Goal: Navigation & Orientation: Find specific page/section

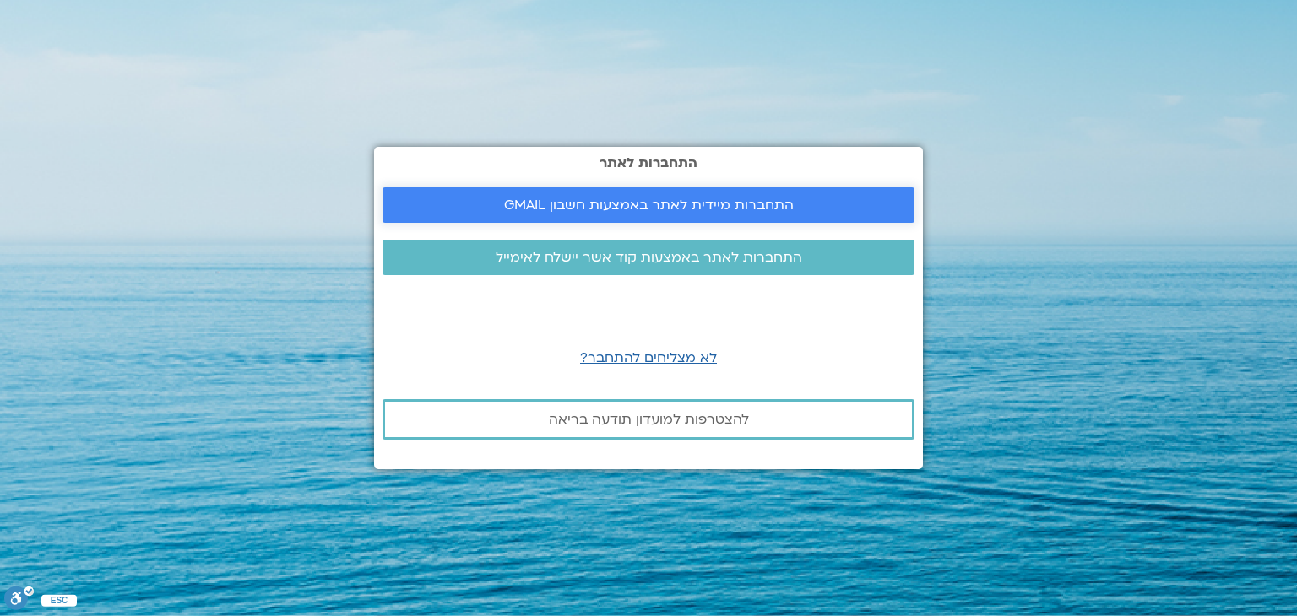
click at [517, 191] on link "התחברות מיידית לאתר באמצעות חשבון GMAIL" at bounding box center [648, 204] width 532 height 35
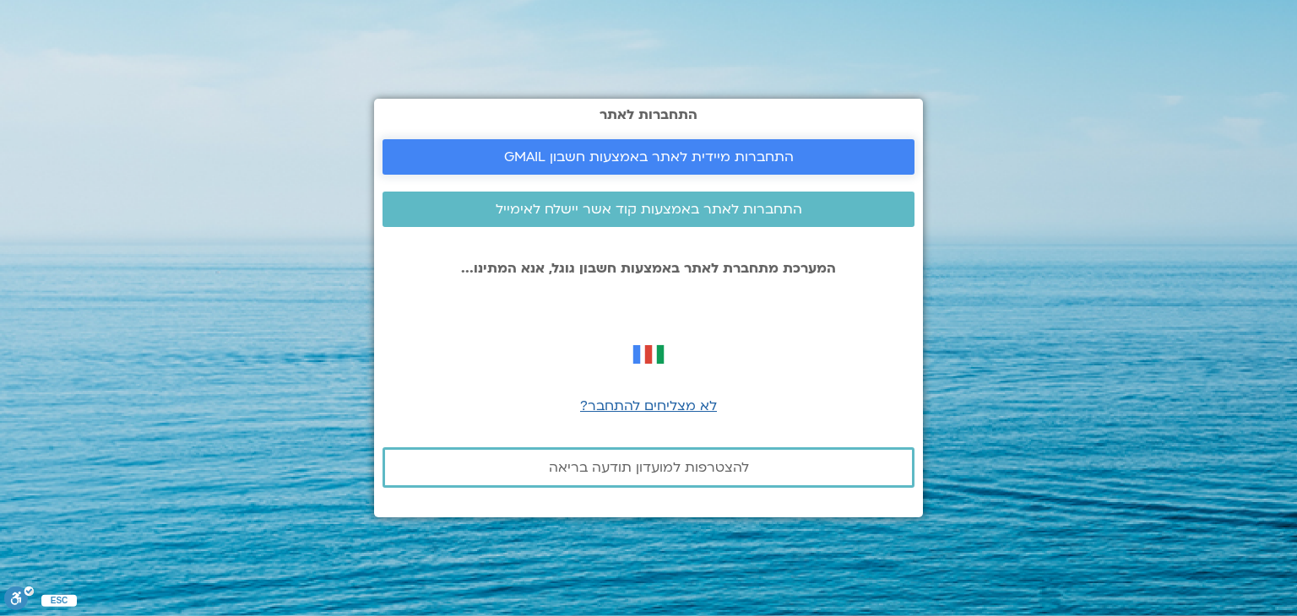
click at [561, 165] on span "התחברות מיידית לאתר באמצעות חשבון GMAIL" at bounding box center [649, 156] width 290 height 15
click at [770, 143] on link "התחברות מיידית לאתר באמצעות חשבון GMAIL" at bounding box center [648, 156] width 532 height 35
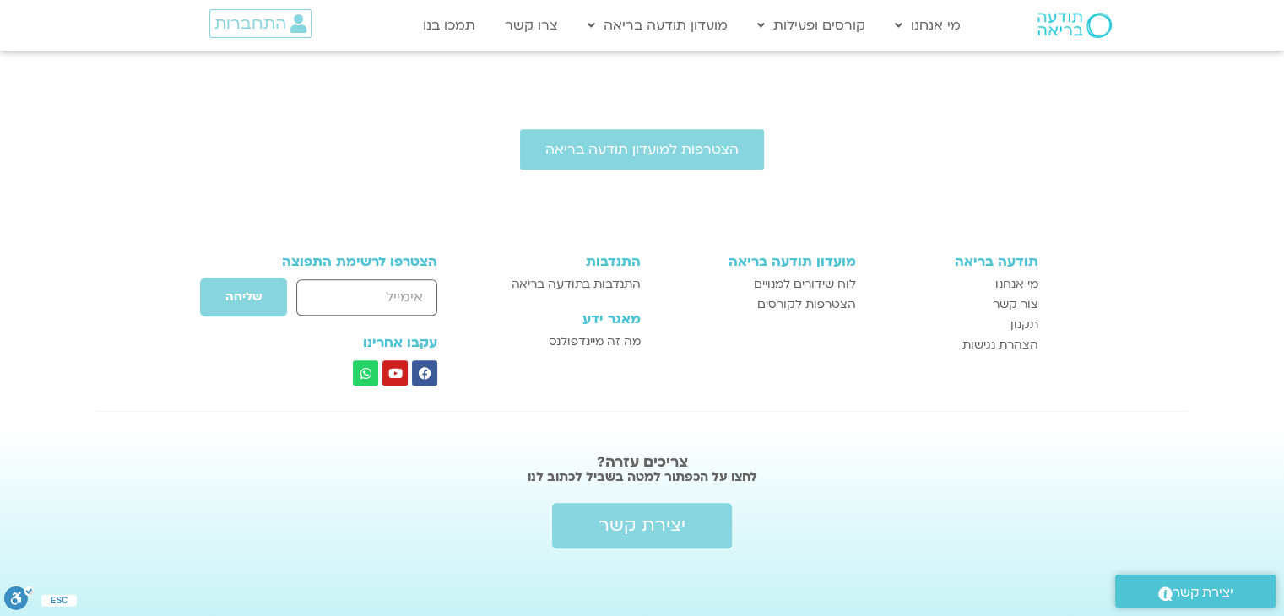
scroll to position [1736, 0]
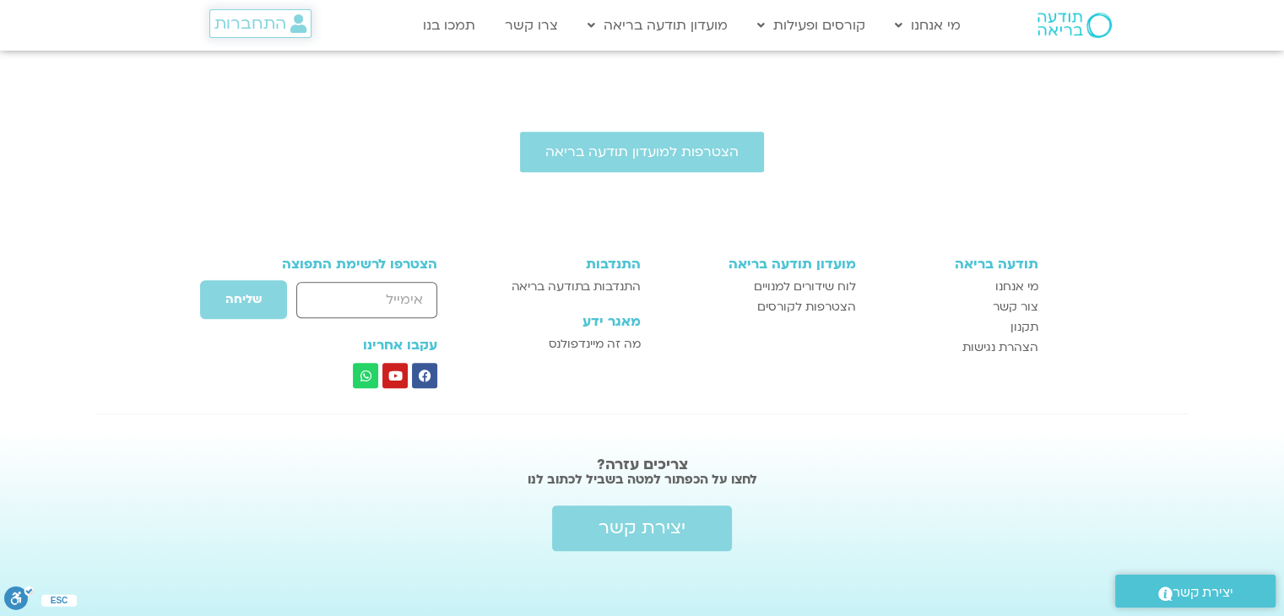
click at [248, 24] on span "התחברות" at bounding box center [250, 23] width 72 height 19
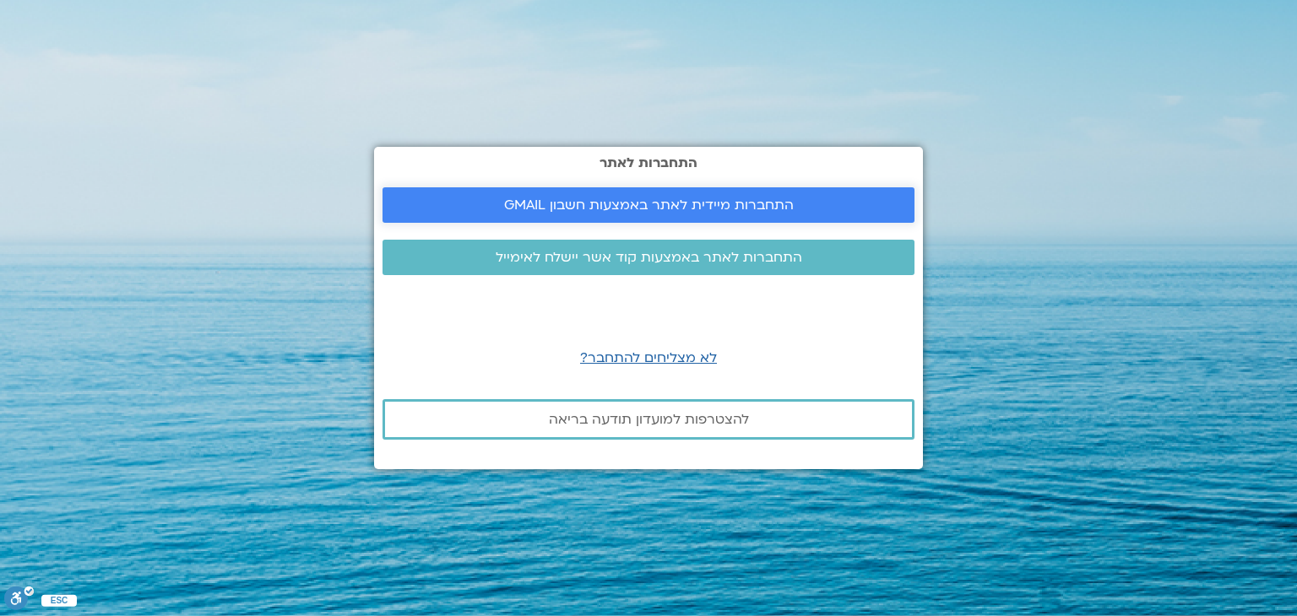
click at [510, 217] on link "התחברות מיידית לאתר באמצעות חשבון GMAIL" at bounding box center [648, 204] width 532 height 35
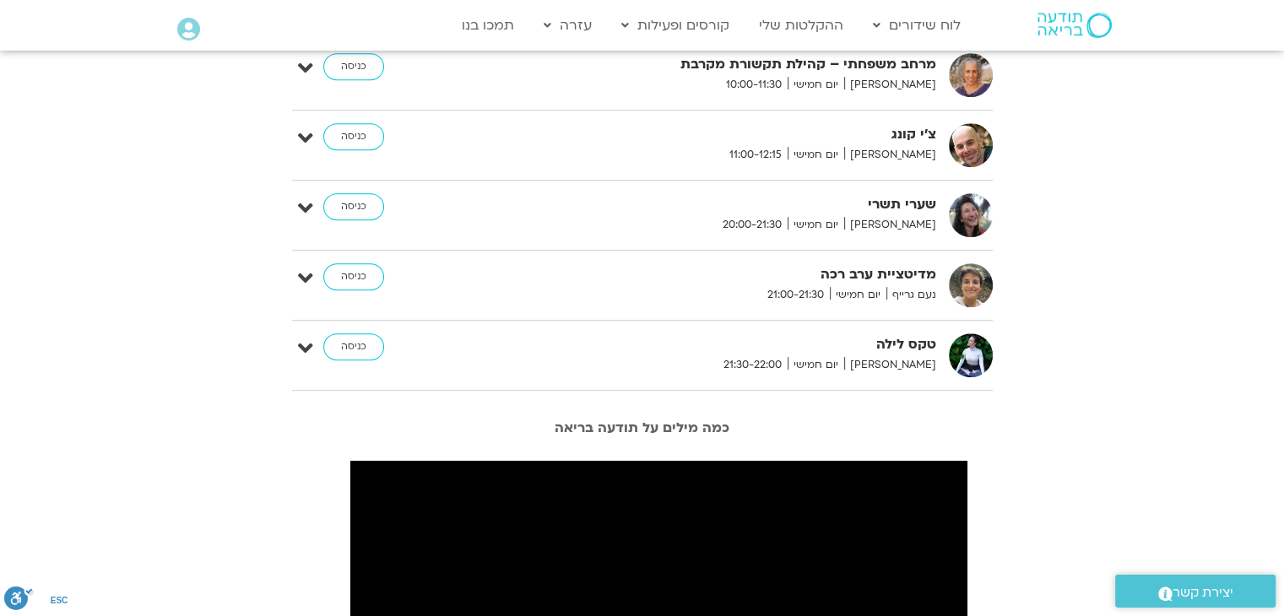
scroll to position [777, 0]
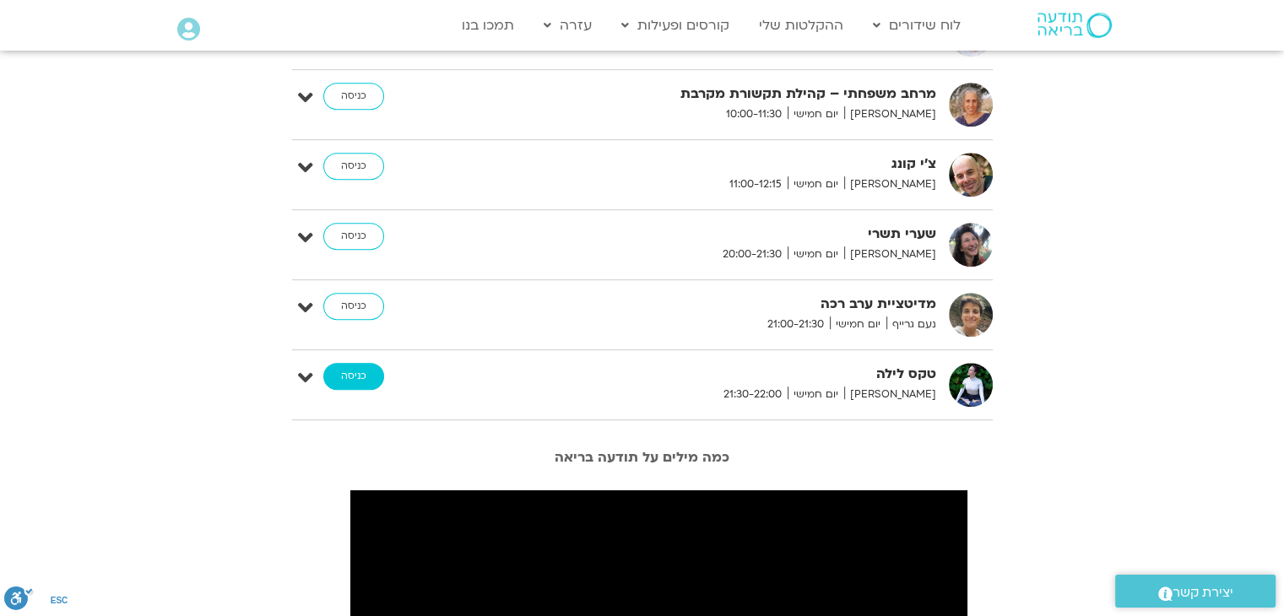
click at [353, 372] on link "כניסה" at bounding box center [353, 376] width 61 height 27
